Goal: Task Accomplishment & Management: Use online tool/utility

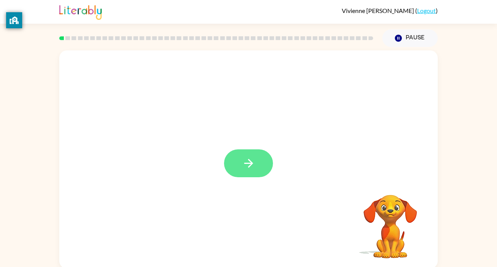
click at [244, 168] on icon "button" at bounding box center [248, 163] width 13 height 13
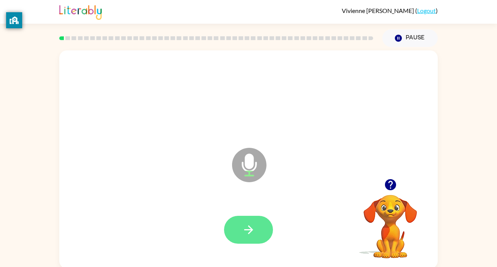
click at [251, 226] on icon "button" at bounding box center [248, 229] width 13 height 13
click at [250, 230] on icon "button" at bounding box center [248, 230] width 9 height 9
click at [260, 229] on button "button" at bounding box center [248, 230] width 49 height 28
click at [251, 232] on icon "button" at bounding box center [248, 230] width 9 height 9
click at [246, 229] on icon "button" at bounding box center [248, 229] width 13 height 13
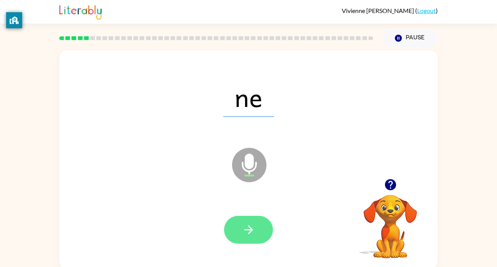
click at [247, 233] on icon "button" at bounding box center [248, 229] width 13 height 13
click at [247, 233] on div at bounding box center [248, 230] width 49 height 28
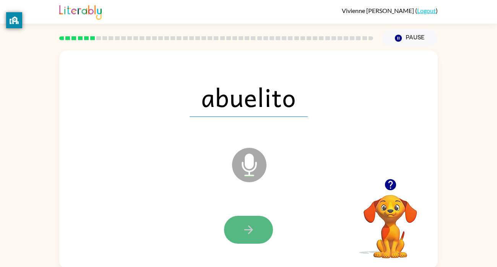
click at [260, 230] on button "button" at bounding box center [248, 230] width 49 height 28
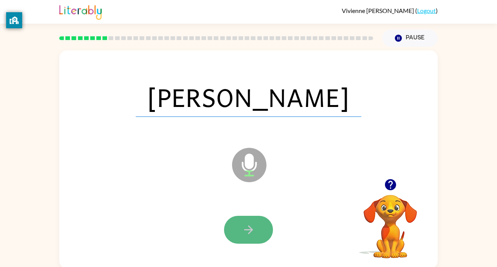
click at [258, 234] on button "button" at bounding box center [248, 230] width 49 height 28
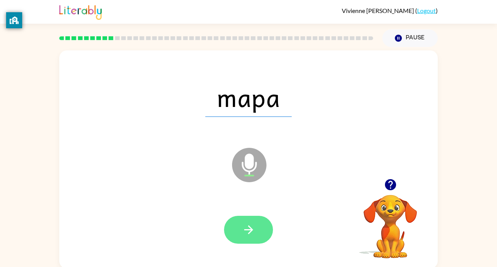
click at [262, 230] on button "button" at bounding box center [248, 230] width 49 height 28
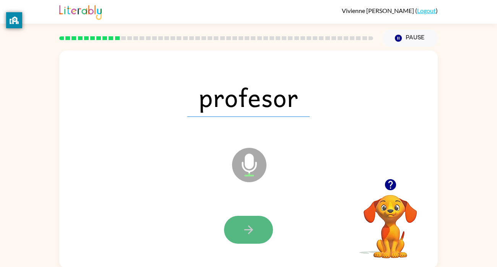
click at [257, 219] on button "button" at bounding box center [248, 230] width 49 height 28
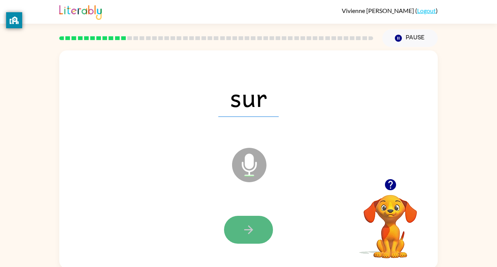
click at [254, 239] on button "button" at bounding box center [248, 230] width 49 height 28
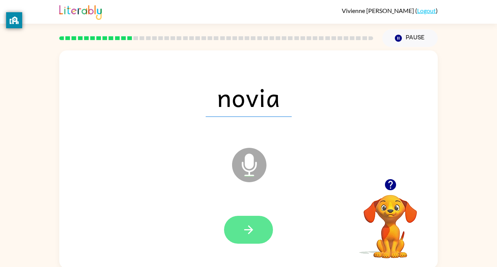
click at [260, 234] on button "button" at bounding box center [248, 230] width 49 height 28
click at [251, 231] on icon "button" at bounding box center [248, 230] width 9 height 9
click at [257, 233] on button "button" at bounding box center [248, 230] width 49 height 28
click at [249, 235] on icon "button" at bounding box center [248, 229] width 13 height 13
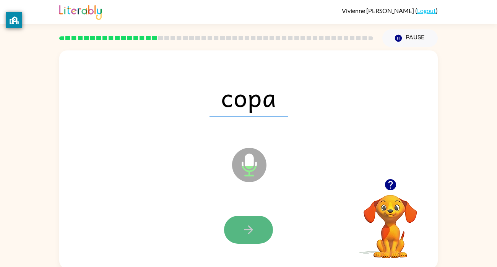
click at [249, 230] on icon "button" at bounding box center [248, 230] width 9 height 9
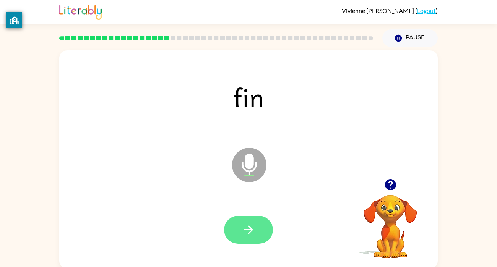
click at [254, 236] on icon "button" at bounding box center [248, 229] width 13 height 13
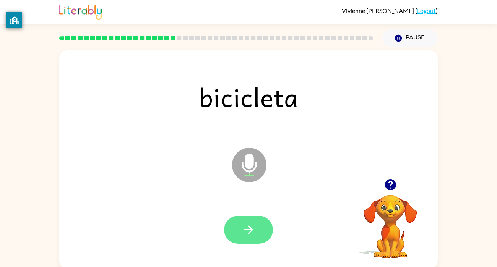
click at [247, 233] on icon "button" at bounding box center [248, 229] width 13 height 13
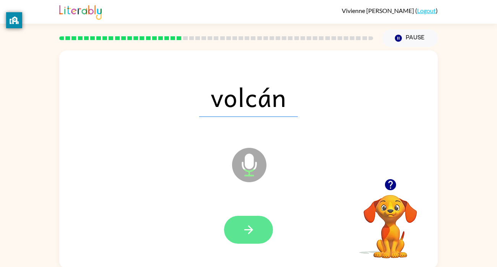
click at [256, 231] on button "button" at bounding box center [248, 230] width 49 height 28
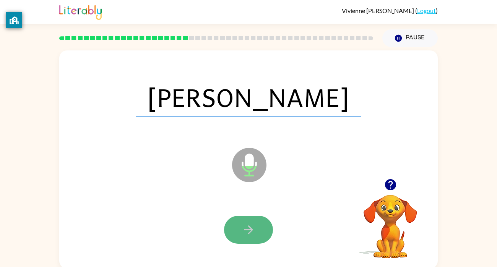
click at [252, 233] on icon "button" at bounding box center [248, 229] width 13 height 13
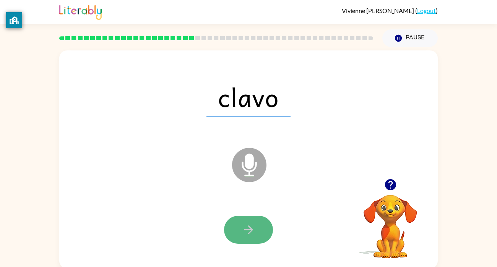
click at [251, 222] on button "button" at bounding box center [248, 230] width 49 height 28
click at [254, 228] on icon "button" at bounding box center [248, 229] width 13 height 13
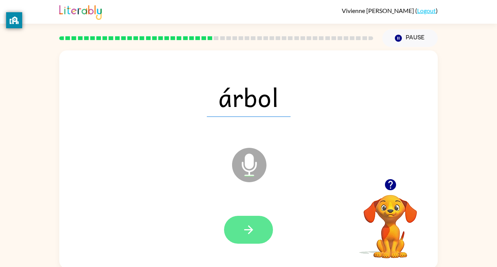
click at [247, 241] on button "button" at bounding box center [248, 230] width 49 height 28
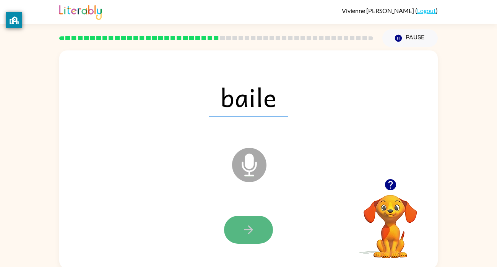
click at [252, 234] on icon "button" at bounding box center [248, 229] width 13 height 13
click at [259, 229] on button "button" at bounding box center [248, 230] width 49 height 28
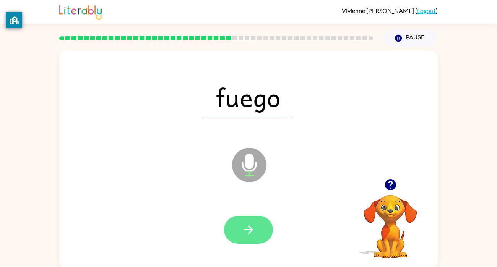
click at [254, 232] on icon "button" at bounding box center [248, 229] width 13 height 13
click at [250, 226] on icon "button" at bounding box center [248, 229] width 13 height 13
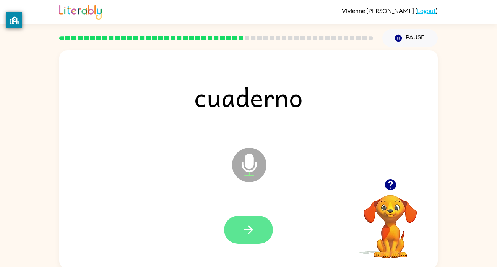
click at [257, 229] on button "button" at bounding box center [248, 230] width 49 height 28
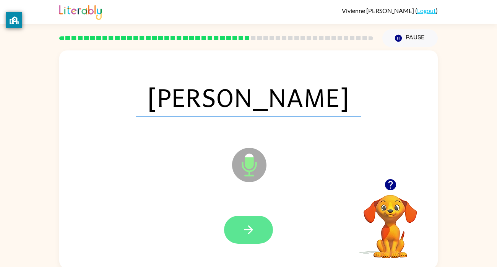
click at [259, 225] on button "button" at bounding box center [248, 230] width 49 height 28
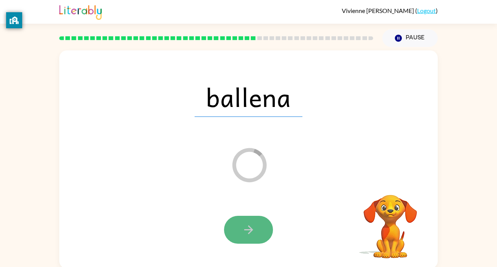
click at [251, 228] on icon "button" at bounding box center [248, 229] width 13 height 13
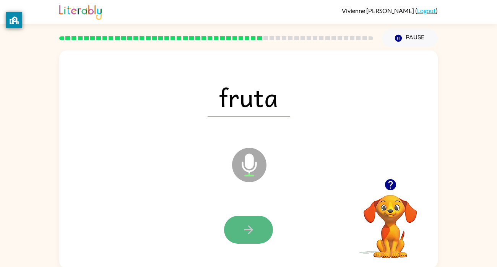
click at [252, 230] on icon "button" at bounding box center [248, 230] width 9 height 9
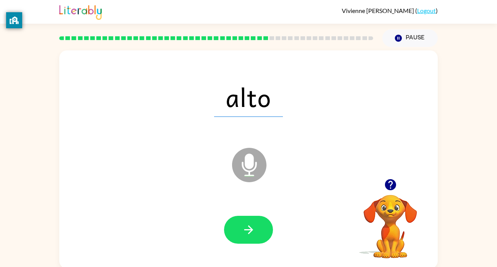
click at [252, 230] on icon "button" at bounding box center [248, 230] width 9 height 9
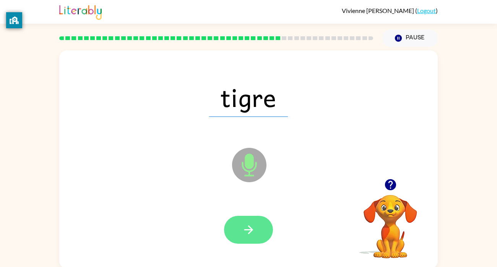
click at [253, 232] on icon "button" at bounding box center [248, 229] width 13 height 13
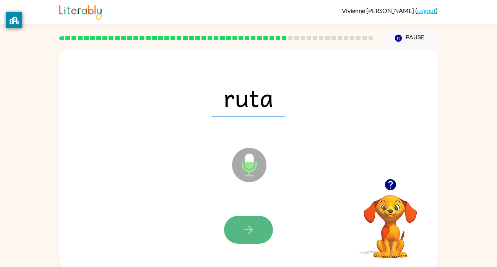
click at [254, 233] on icon "button" at bounding box center [248, 229] width 13 height 13
click at [254, 232] on icon "button" at bounding box center [248, 229] width 13 height 13
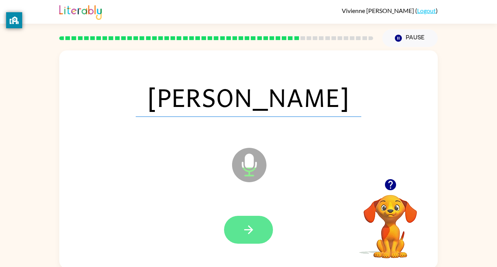
click at [258, 230] on button "button" at bounding box center [248, 230] width 49 height 28
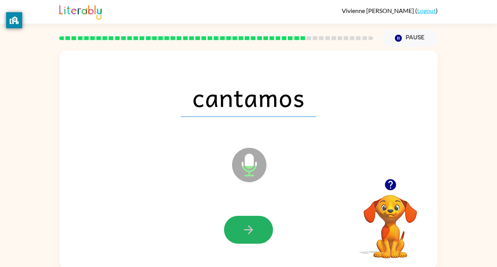
click at [258, 230] on button "button" at bounding box center [248, 230] width 49 height 28
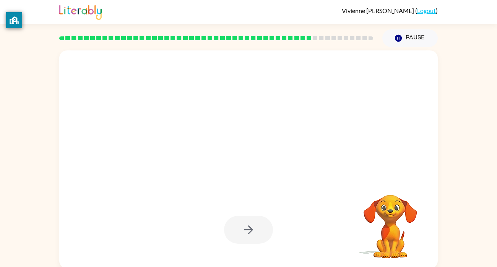
scroll to position [2, 0]
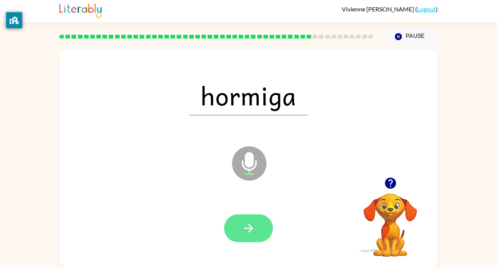
click at [244, 231] on icon "button" at bounding box center [248, 228] width 13 height 13
click at [261, 228] on button "button" at bounding box center [248, 229] width 49 height 28
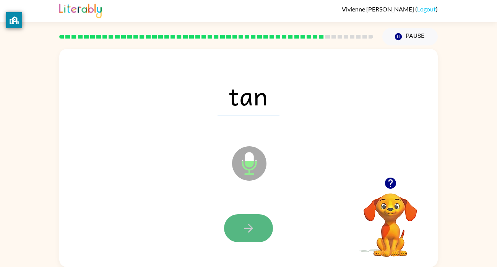
click at [264, 230] on button "button" at bounding box center [248, 229] width 49 height 28
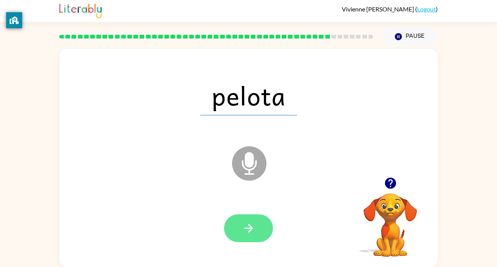
click at [251, 241] on button "button" at bounding box center [248, 229] width 49 height 28
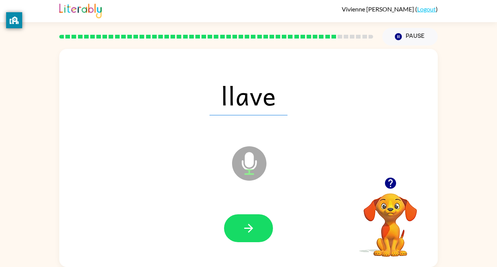
click at [265, 247] on div at bounding box center [248, 228] width 363 height 63
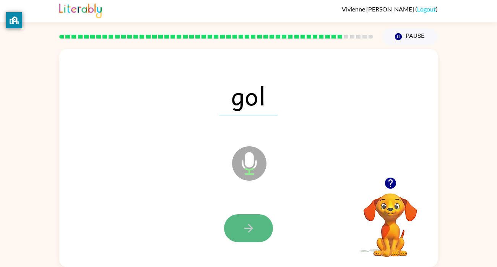
click at [257, 220] on button "button" at bounding box center [248, 229] width 49 height 28
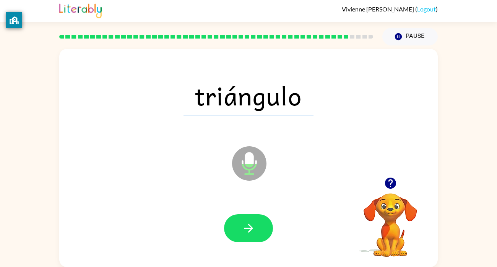
click at [257, 220] on button "button" at bounding box center [248, 229] width 49 height 28
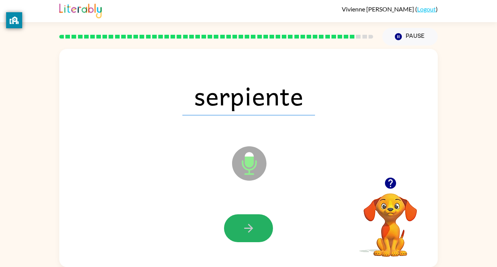
click at [257, 219] on button "button" at bounding box center [248, 229] width 49 height 28
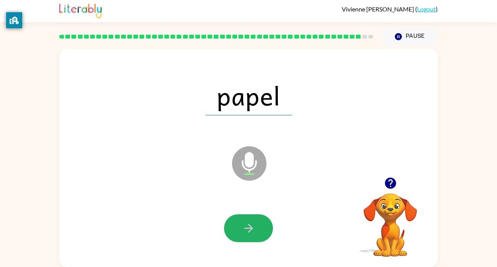
click at [257, 222] on button "button" at bounding box center [248, 229] width 49 height 28
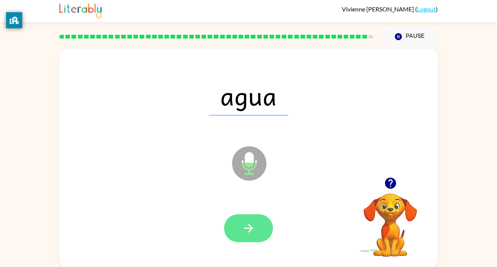
click at [248, 228] on icon "button" at bounding box center [248, 228] width 9 height 9
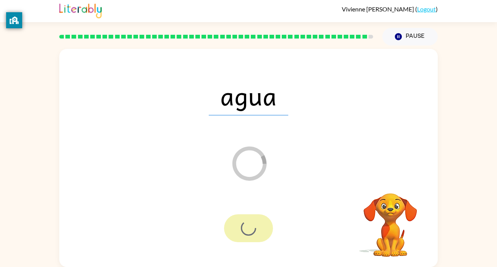
scroll to position [0, 0]
